Goal: Task Accomplishment & Management: Manage account settings

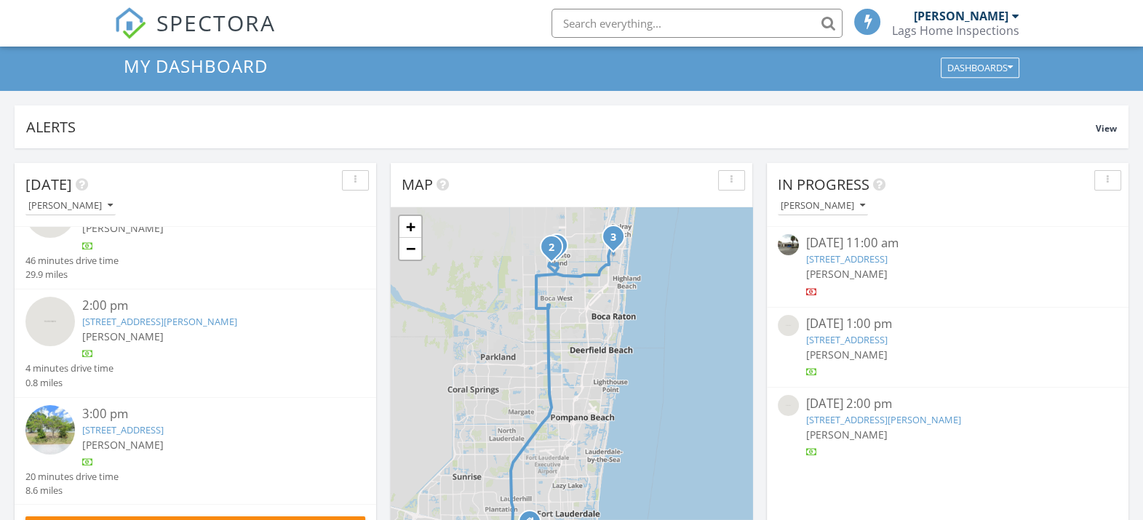
scroll to position [273, 0]
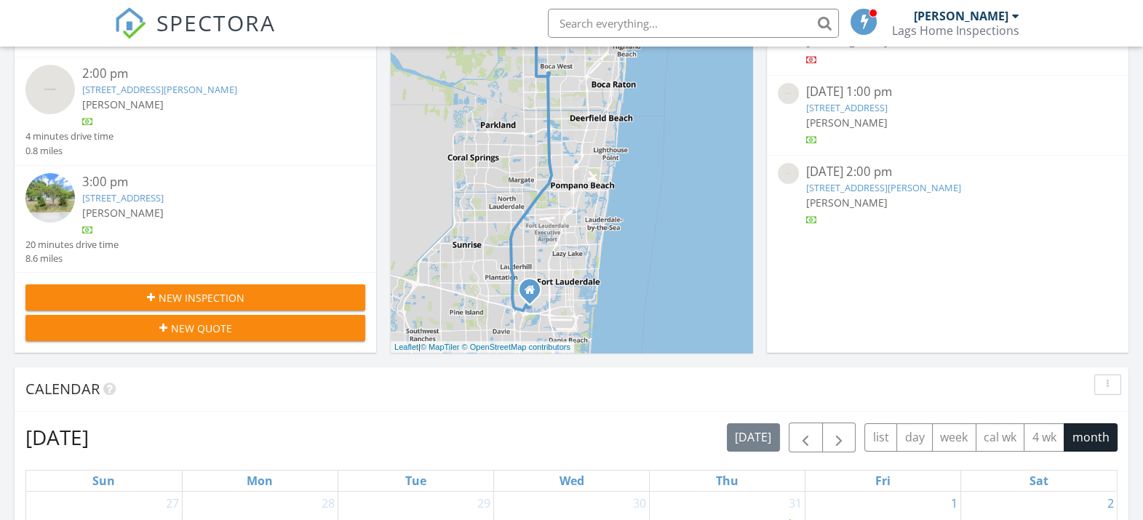
click at [159, 218] on div "[PERSON_NAME]" at bounding box center [209, 212] width 255 height 15
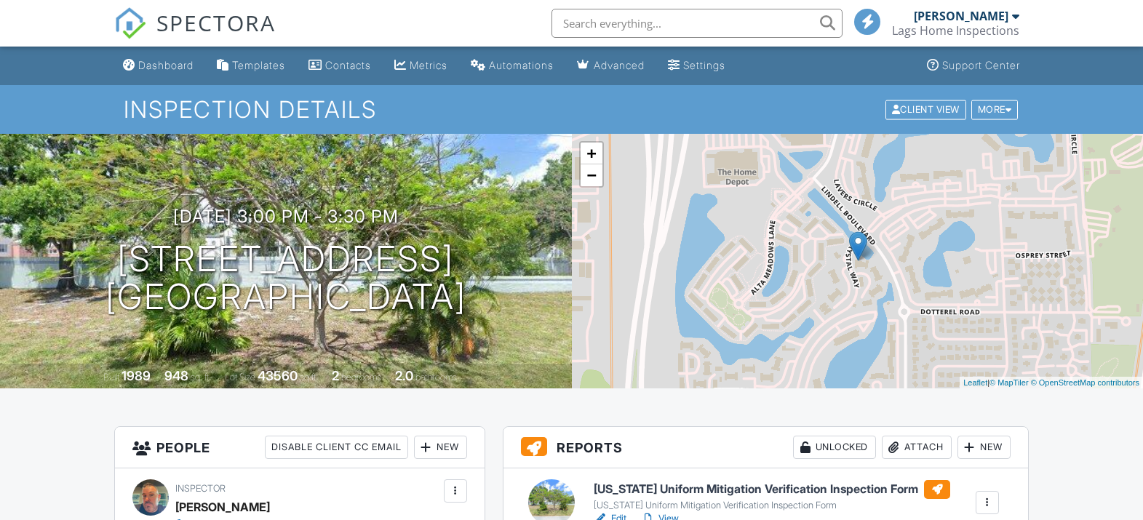
click at [614, 512] on link "Edit" at bounding box center [610, 519] width 33 height 15
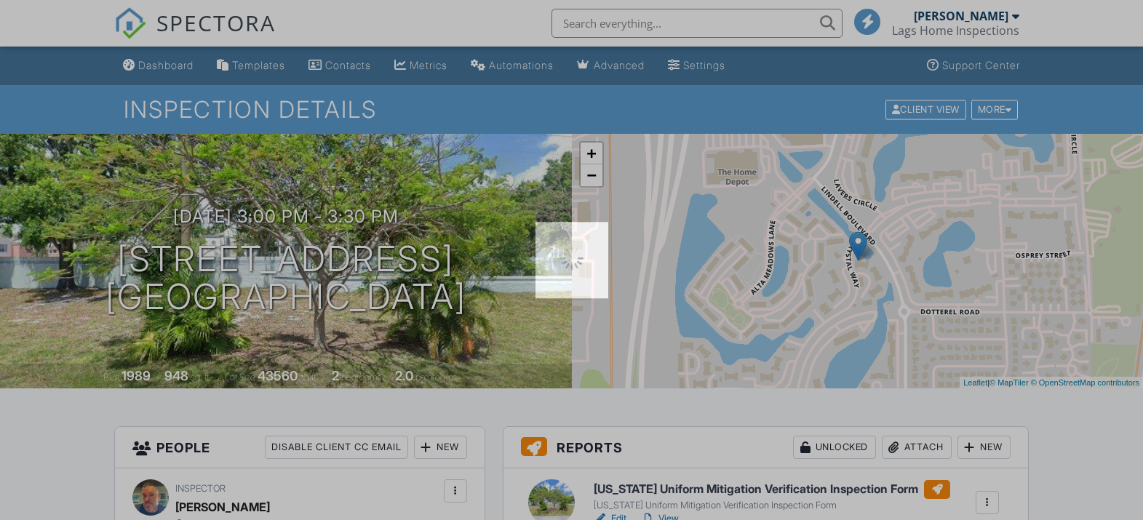
scroll to position [181, 0]
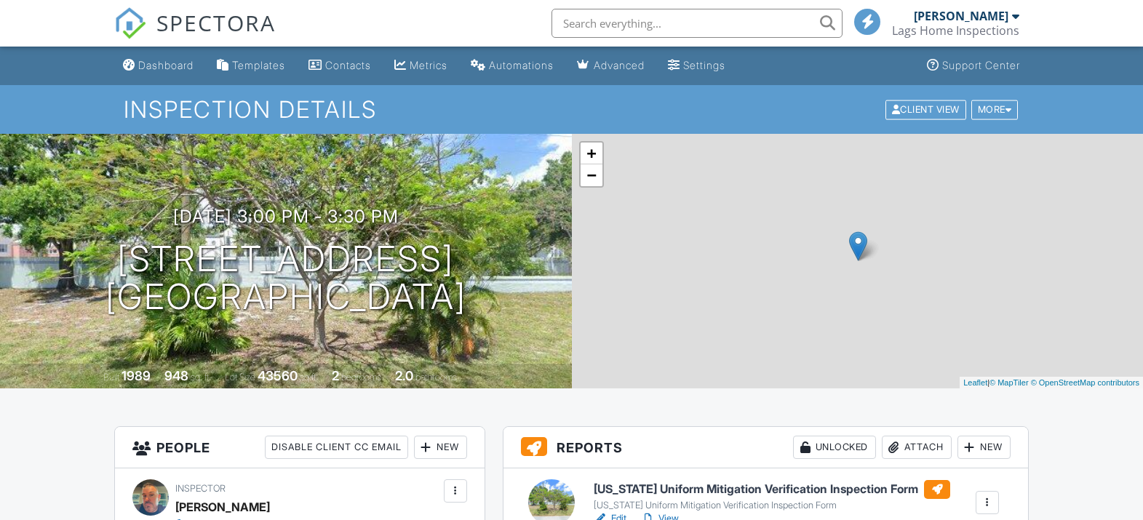
click at [675, 512] on link "View" at bounding box center [660, 519] width 38 height 15
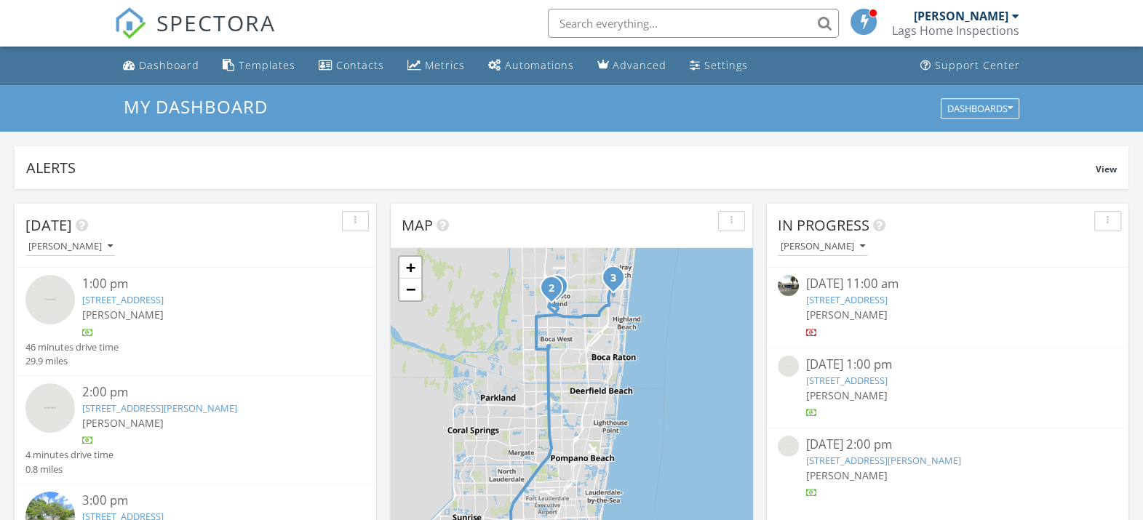
scroll to position [46, 0]
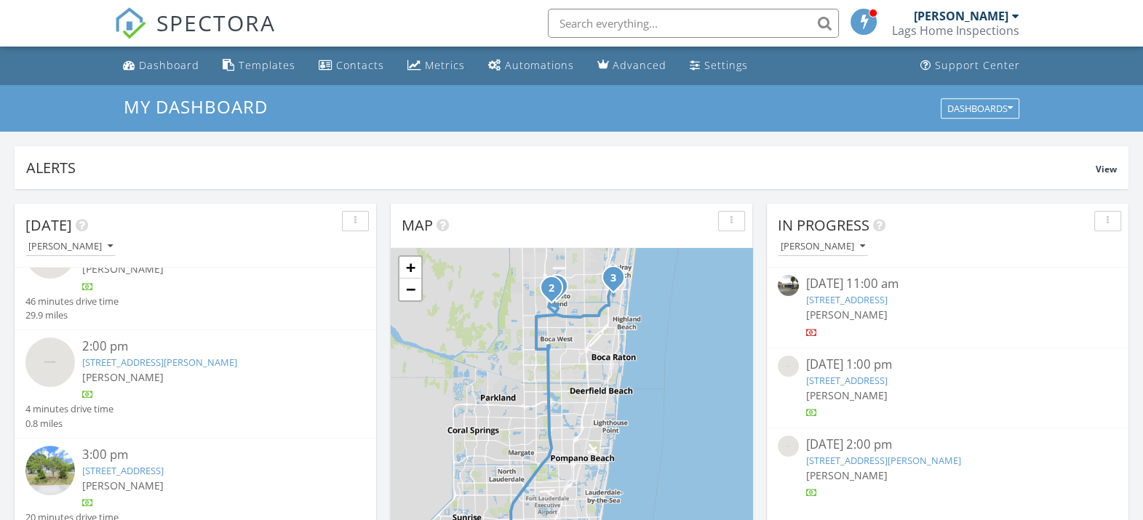
click at [138, 371] on span "[PERSON_NAME]" at bounding box center [122, 377] width 81 height 14
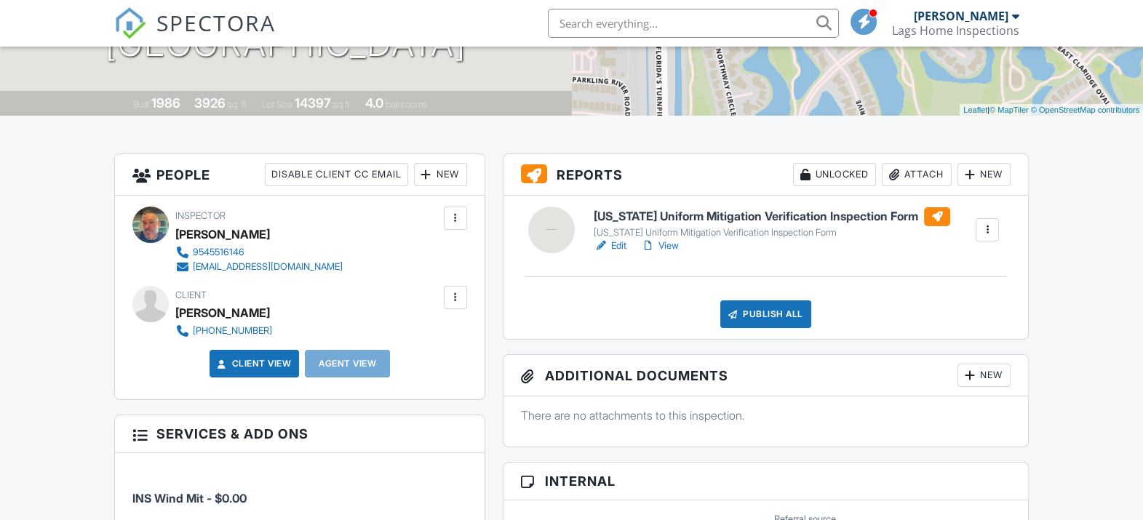
click at [623, 244] on link "Edit" at bounding box center [610, 246] width 33 height 15
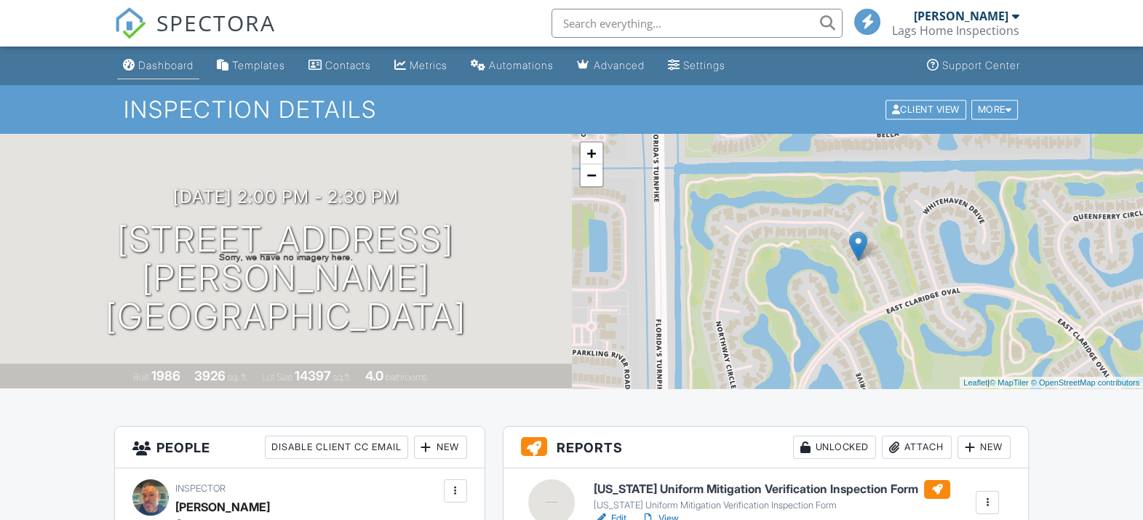
click at [173, 65] on div "Dashboard" at bounding box center [165, 65] width 55 height 12
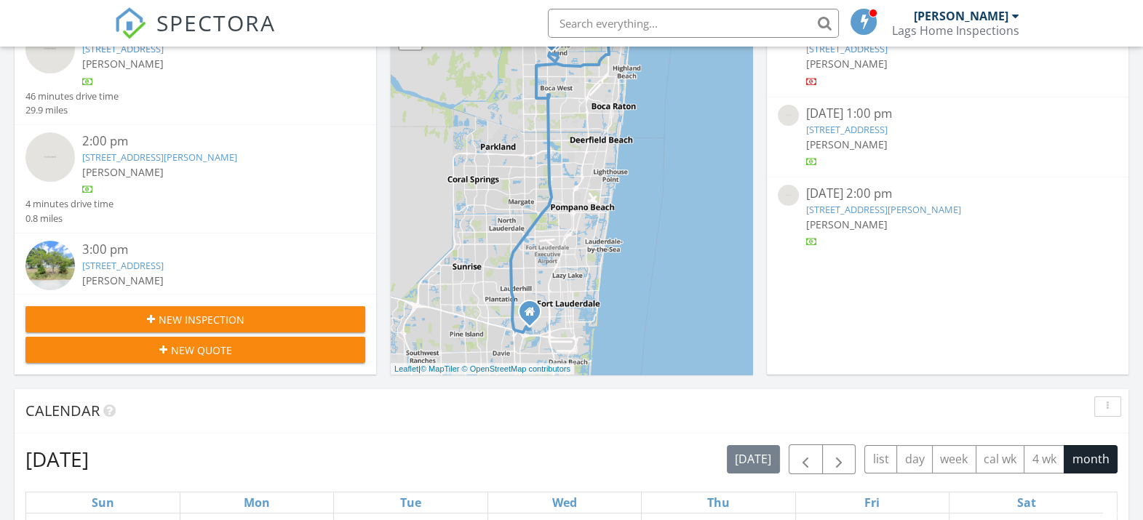
scroll to position [363, 0]
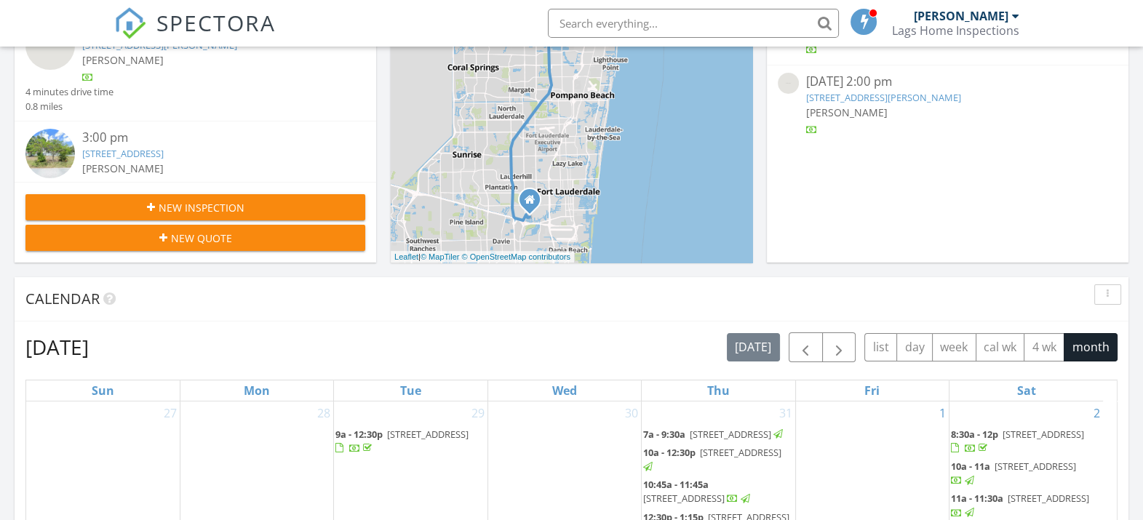
click at [127, 162] on span "[PERSON_NAME]" at bounding box center [122, 169] width 81 height 14
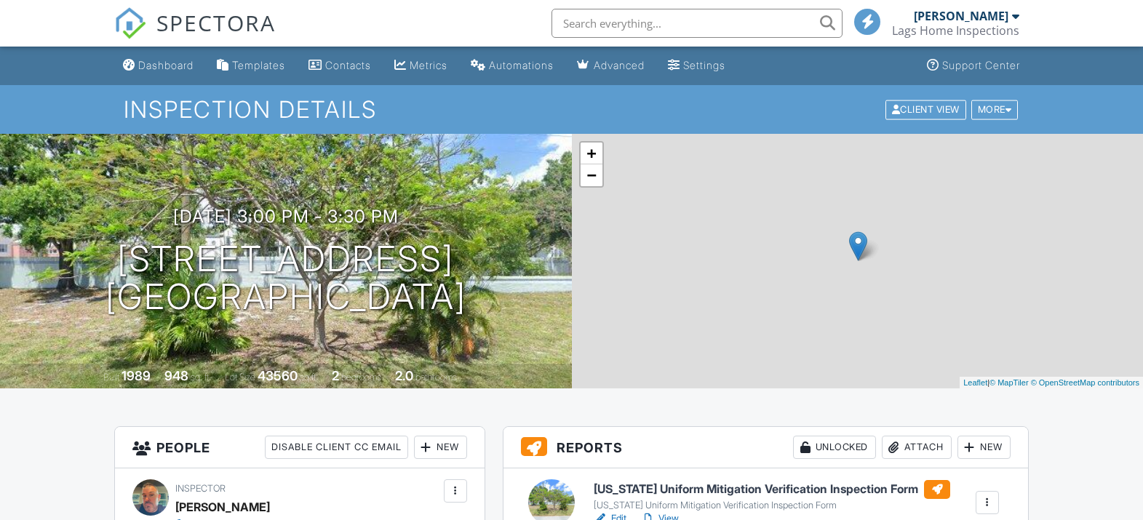
scroll to position [181, 0]
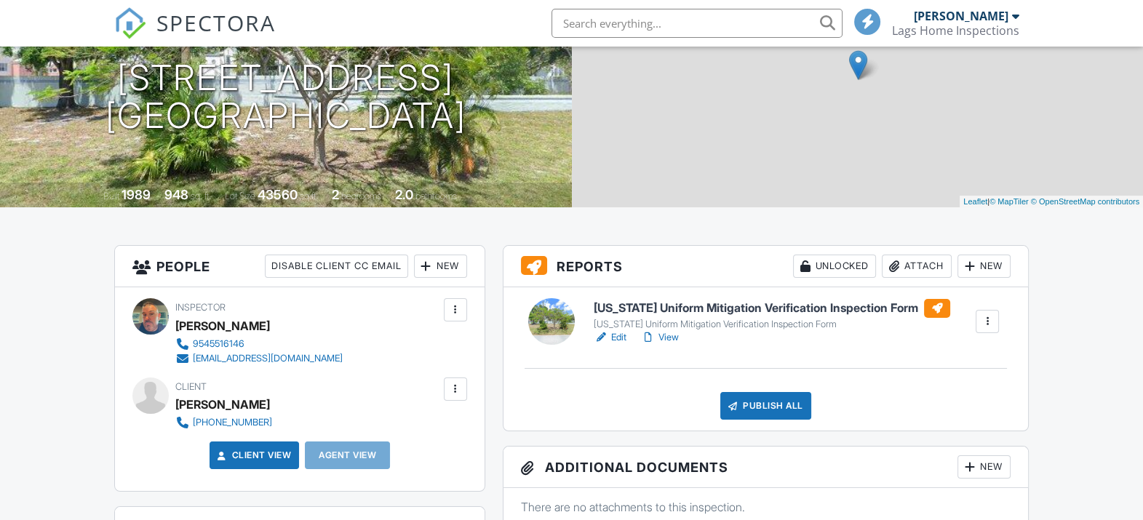
click at [669, 337] on link "View" at bounding box center [660, 337] width 38 height 15
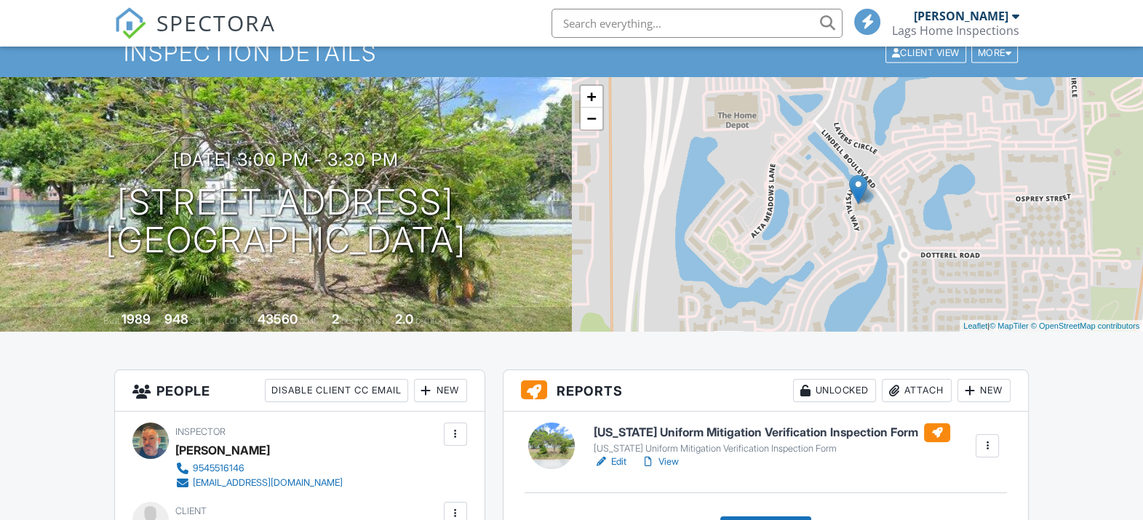
scroll to position [0, 0]
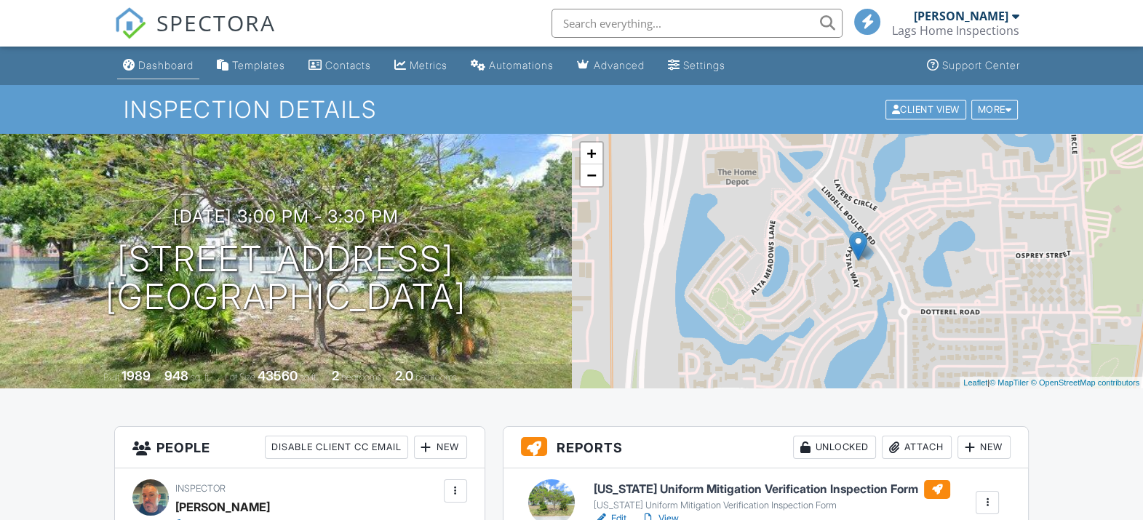
click at [194, 69] on div "Dashboard" at bounding box center [165, 65] width 55 height 12
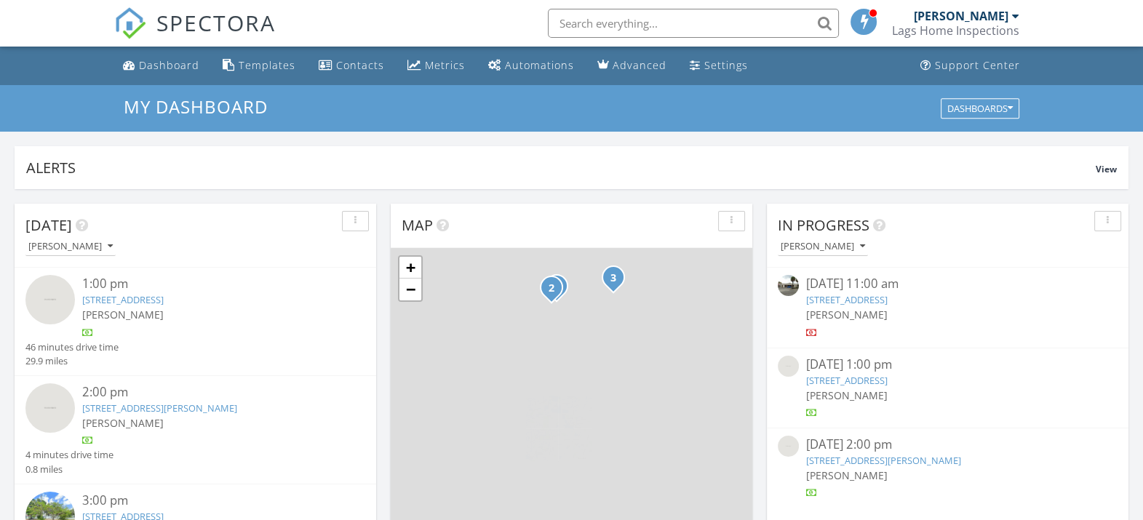
scroll to position [46, 0]
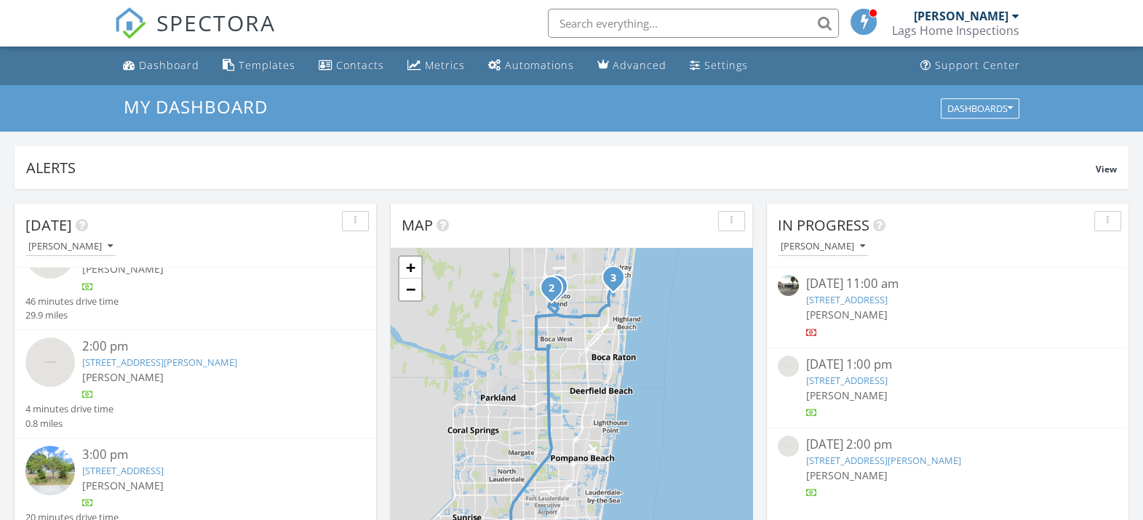
click at [160, 370] on div "[PERSON_NAME]" at bounding box center [209, 377] width 255 height 15
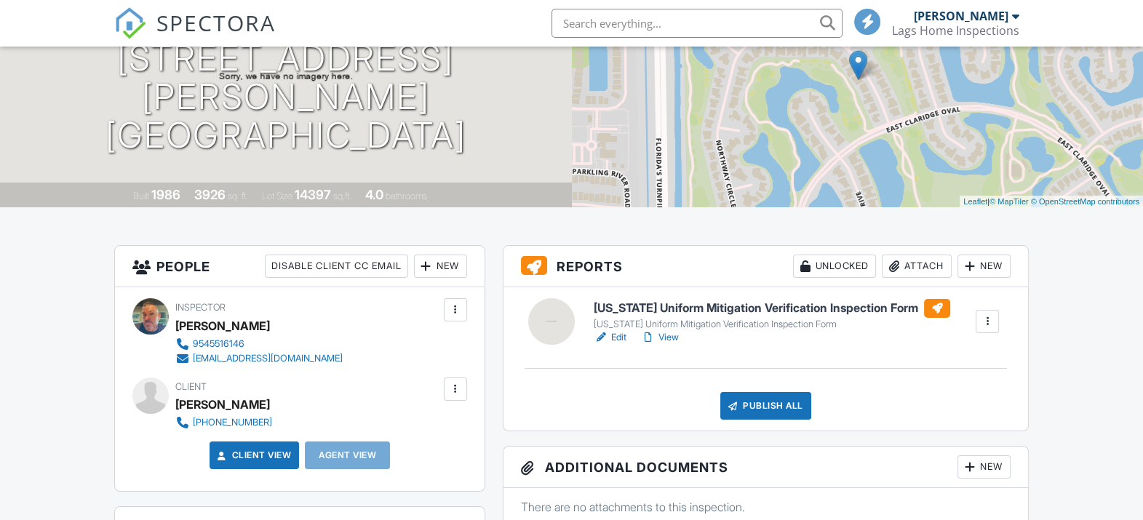
click at [620, 335] on link "Edit" at bounding box center [610, 337] width 33 height 15
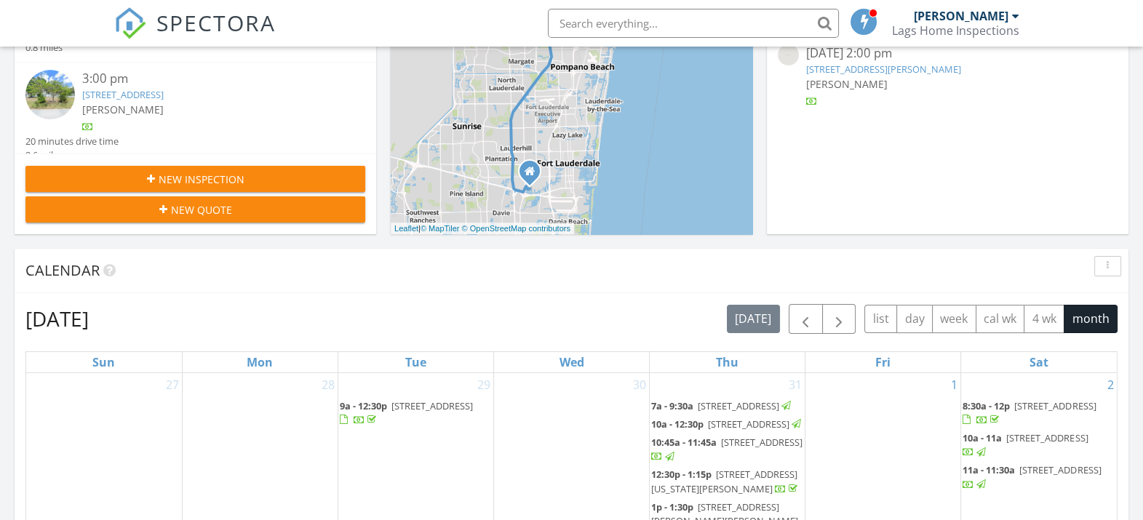
scroll to position [46, 0]
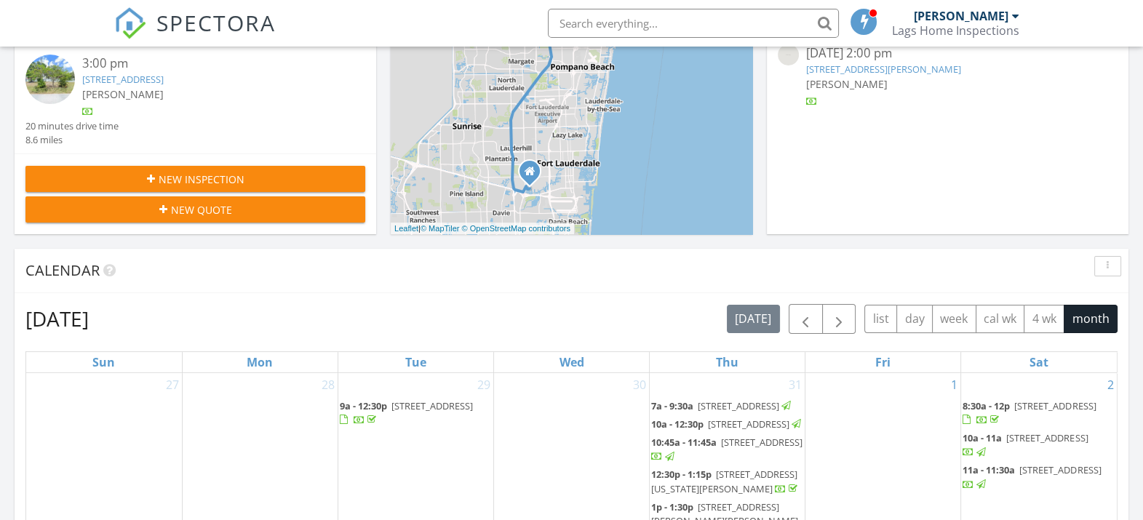
click at [164, 82] on link "[STREET_ADDRESS]" at bounding box center [122, 79] width 81 height 13
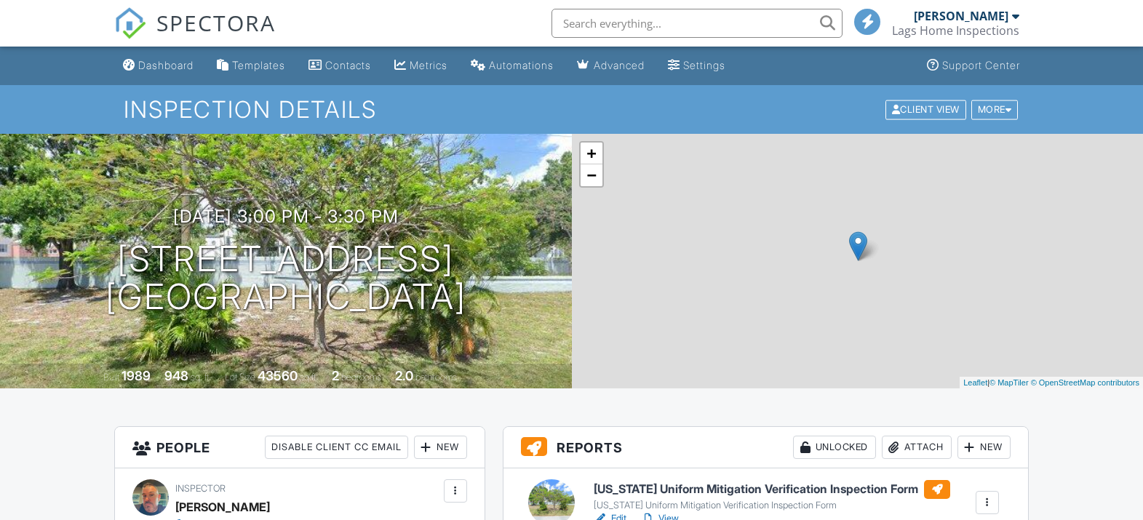
scroll to position [273, 0]
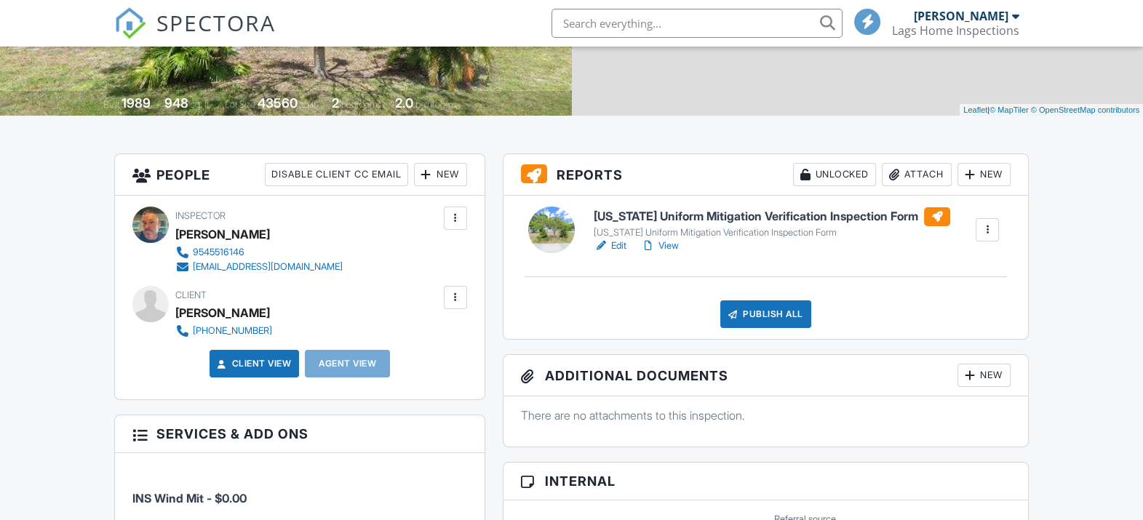
click at [673, 242] on link "View" at bounding box center [660, 246] width 38 height 15
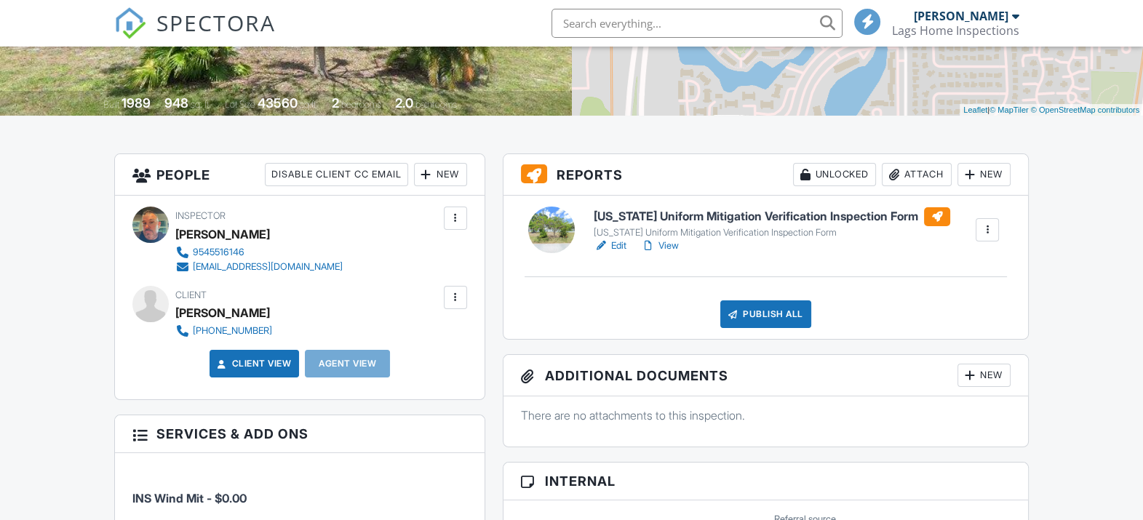
scroll to position [0, 0]
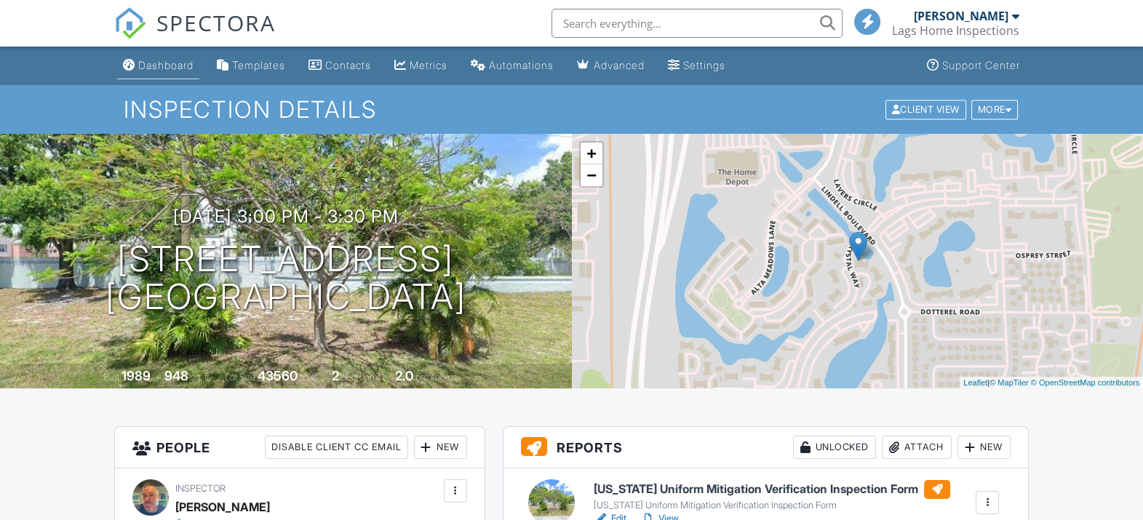
click at [199, 71] on link "Dashboard" at bounding box center [158, 65] width 82 height 27
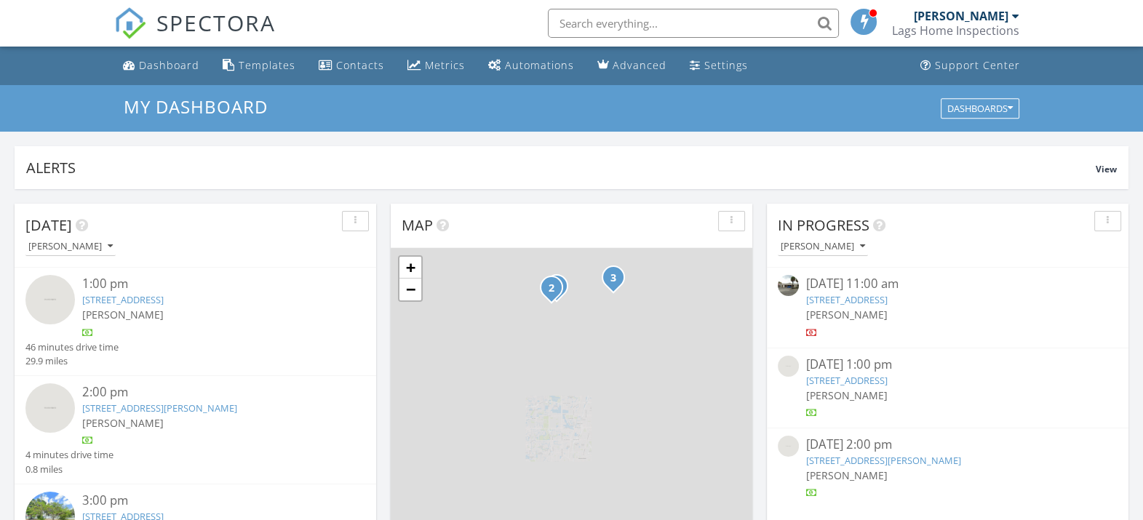
scroll to position [46, 0]
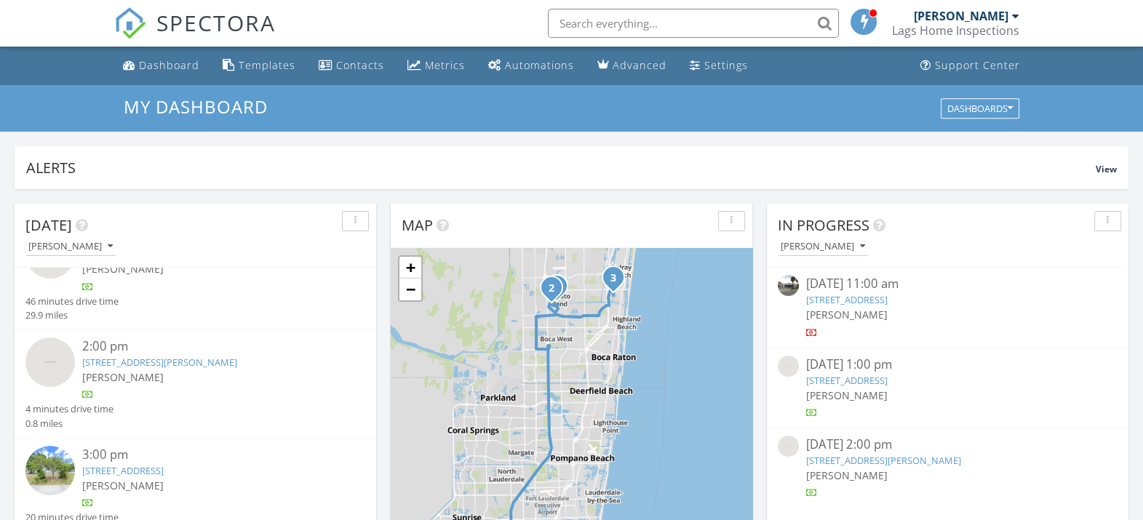
click at [188, 480] on div "[PERSON_NAME]" at bounding box center [209, 485] width 255 height 15
